Goal: Task Accomplishment & Management: Manage account settings

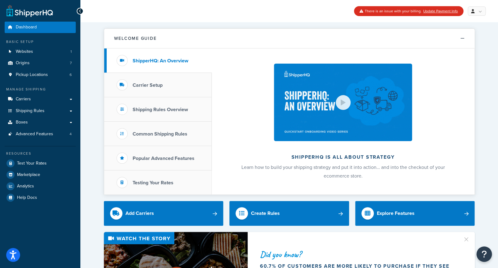
scroll to position [0, 0]
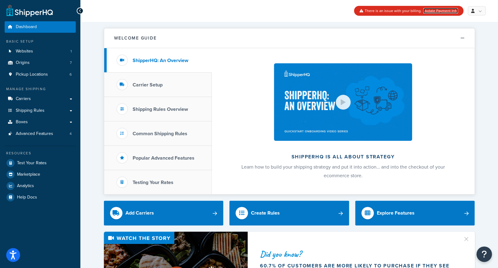
click at [432, 10] on link "Update Payment Info" at bounding box center [440, 11] width 35 height 6
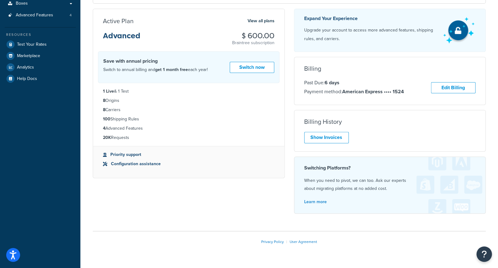
scroll to position [118, 0]
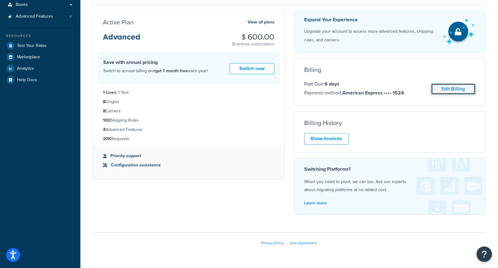
click at [452, 87] on link "Edit Billing" at bounding box center [453, 88] width 44 height 11
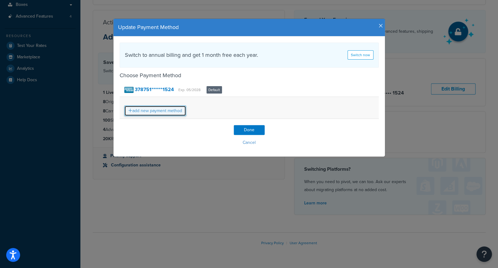
click at [174, 112] on link "add new payment method" at bounding box center [155, 111] width 62 height 11
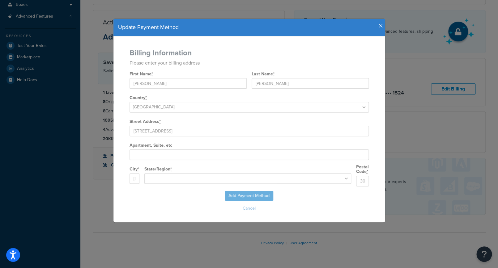
select select "GA"
select select
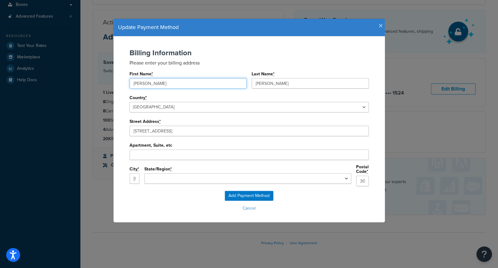
click at [158, 84] on input "Suzanne" at bounding box center [187, 83] width 117 height 11
drag, startPoint x: 158, startPoint y: 84, endPoint x: 96, endPoint y: 83, distance: 61.5
click at [129, 84] on input "Suzanne" at bounding box center [187, 83] width 117 height 11
type input "Jeanette"
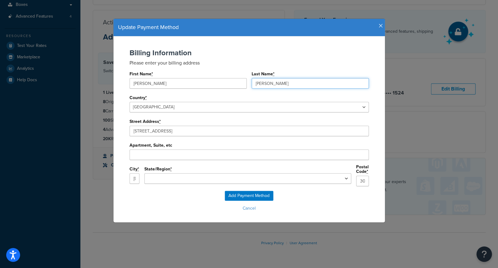
click at [279, 82] on input "Reitz" at bounding box center [309, 83] width 117 height 11
drag, startPoint x: 279, startPoint y: 82, endPoint x: 222, endPoint y: 82, distance: 56.2
click at [251, 82] on input "Reitz" at bounding box center [309, 83] width 117 height 11
type input "Bryce"
click at [302, 199] on div "Add Payment Method Cancel" at bounding box center [249, 202] width 259 height 22
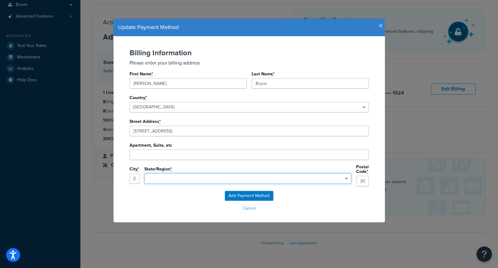
click at [144, 173] on select "Alabama Alaska Arizona Arkansas California Colorado Connecticut Delaware Florid…" at bounding box center [247, 178] width 207 height 11
select select "GA"
click option "Georgia" at bounding box center [0, 0] width 0 height 0
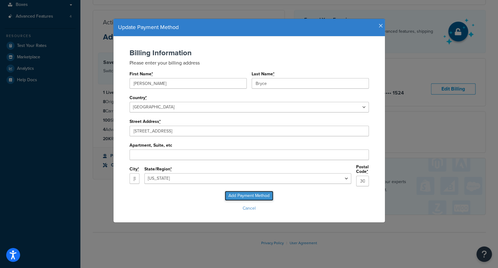
click at [262, 193] on input "Add Payment Method" at bounding box center [249, 196] width 48 height 10
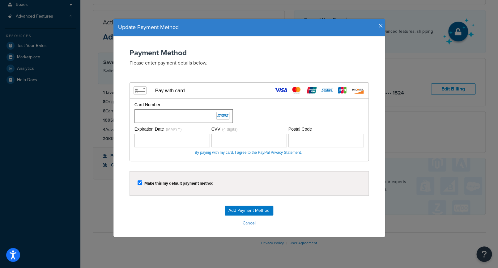
click at [261, 119] on div "Card Number" at bounding box center [248, 112] width 231 height 21
click at [257, 209] on input "Add Payment Method" at bounding box center [249, 211] width 48 height 10
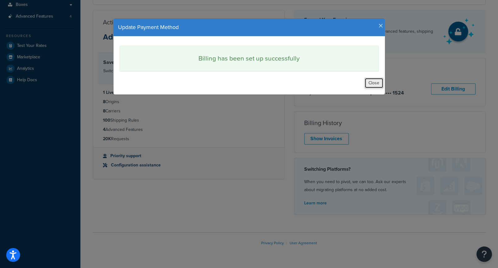
click at [374, 82] on button "Close" at bounding box center [373, 83] width 19 height 11
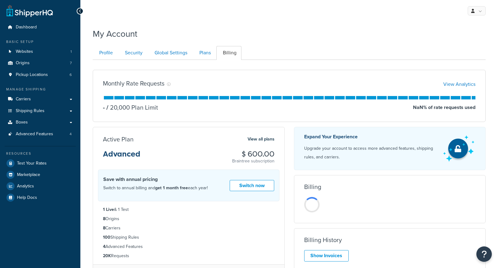
scroll to position [118, 0]
